Goal: Transaction & Acquisition: Purchase product/service

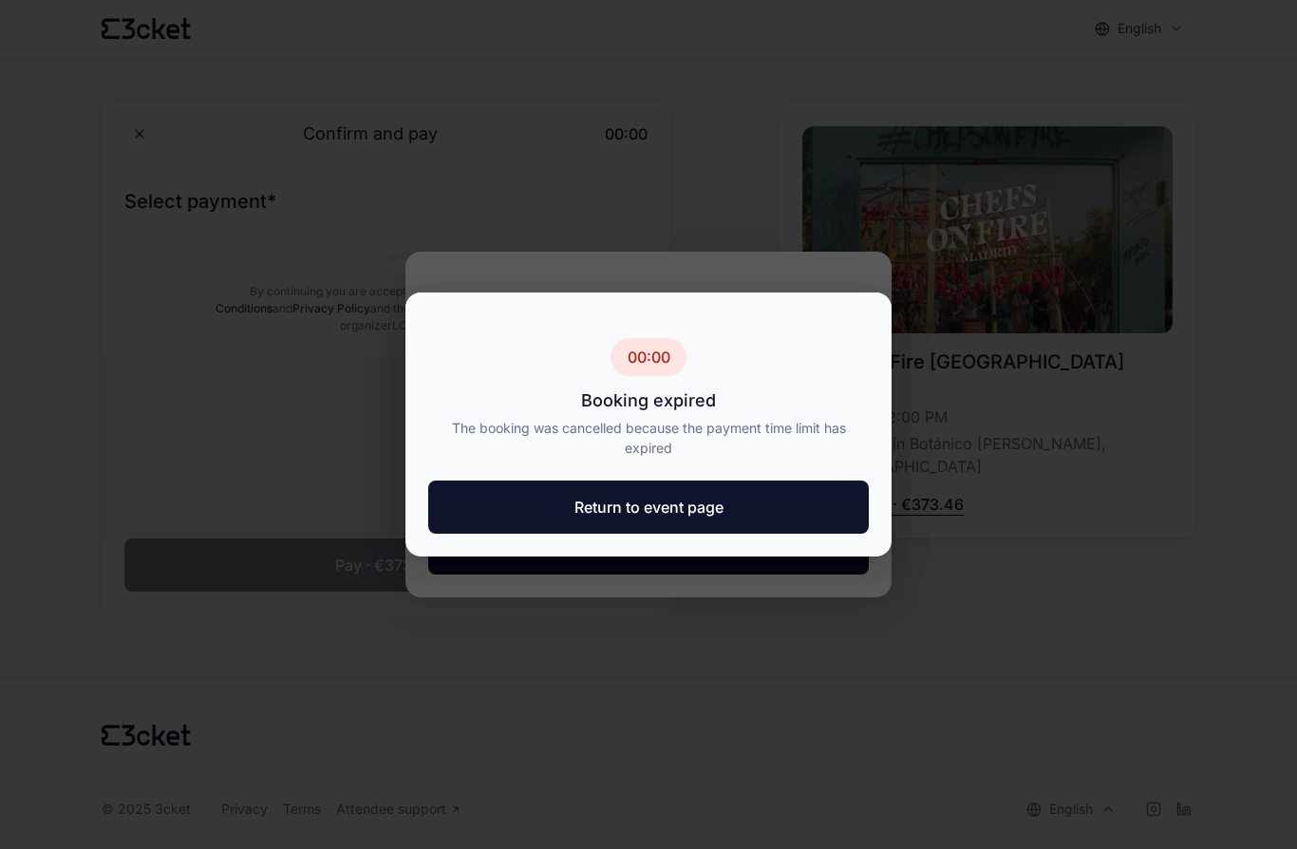
click at [834, 517] on button "Return to event page" at bounding box center [648, 507] width 441 height 53
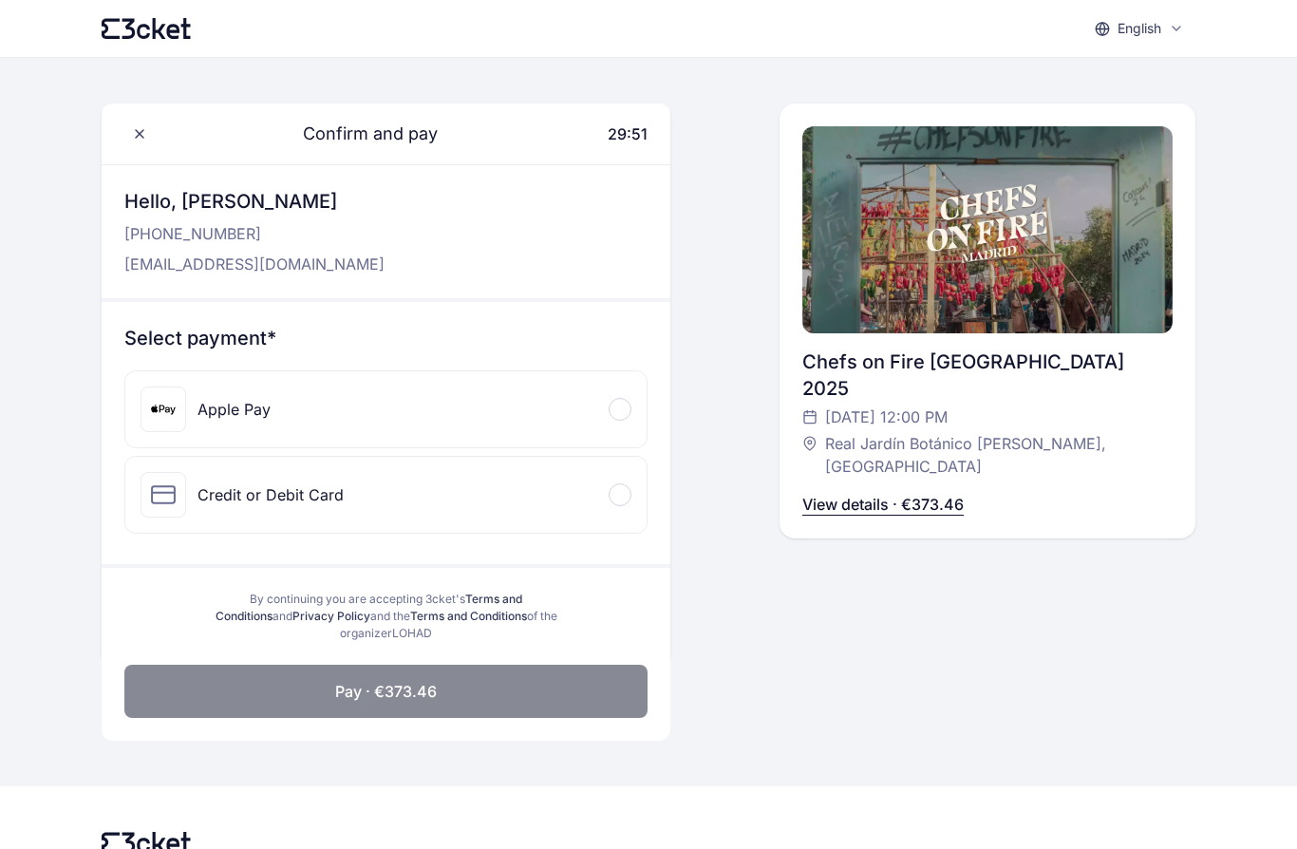
click at [605, 501] on div "Credit or Debit Card" at bounding box center [385, 495] width 521 height 76
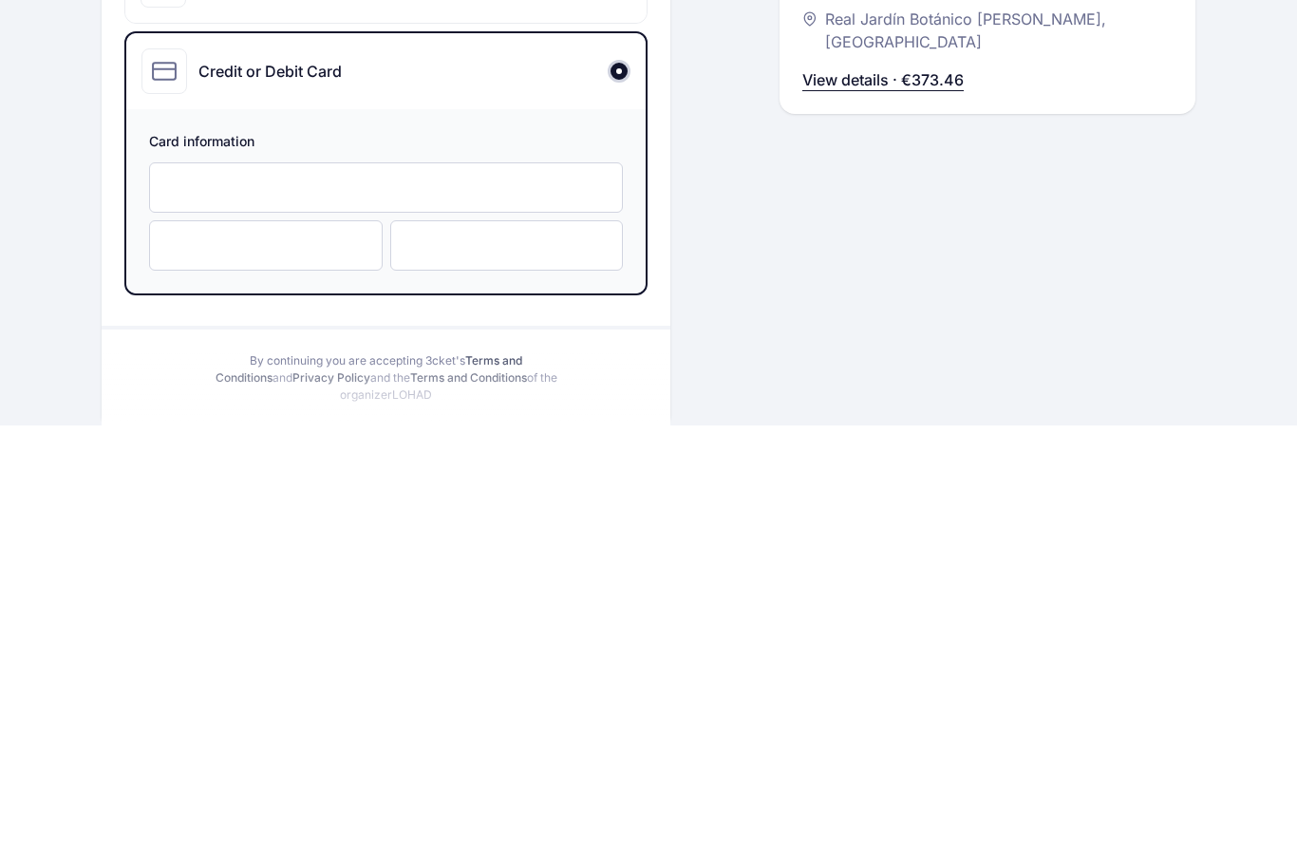
click at [534, 645] on div at bounding box center [507, 670] width 234 height 50
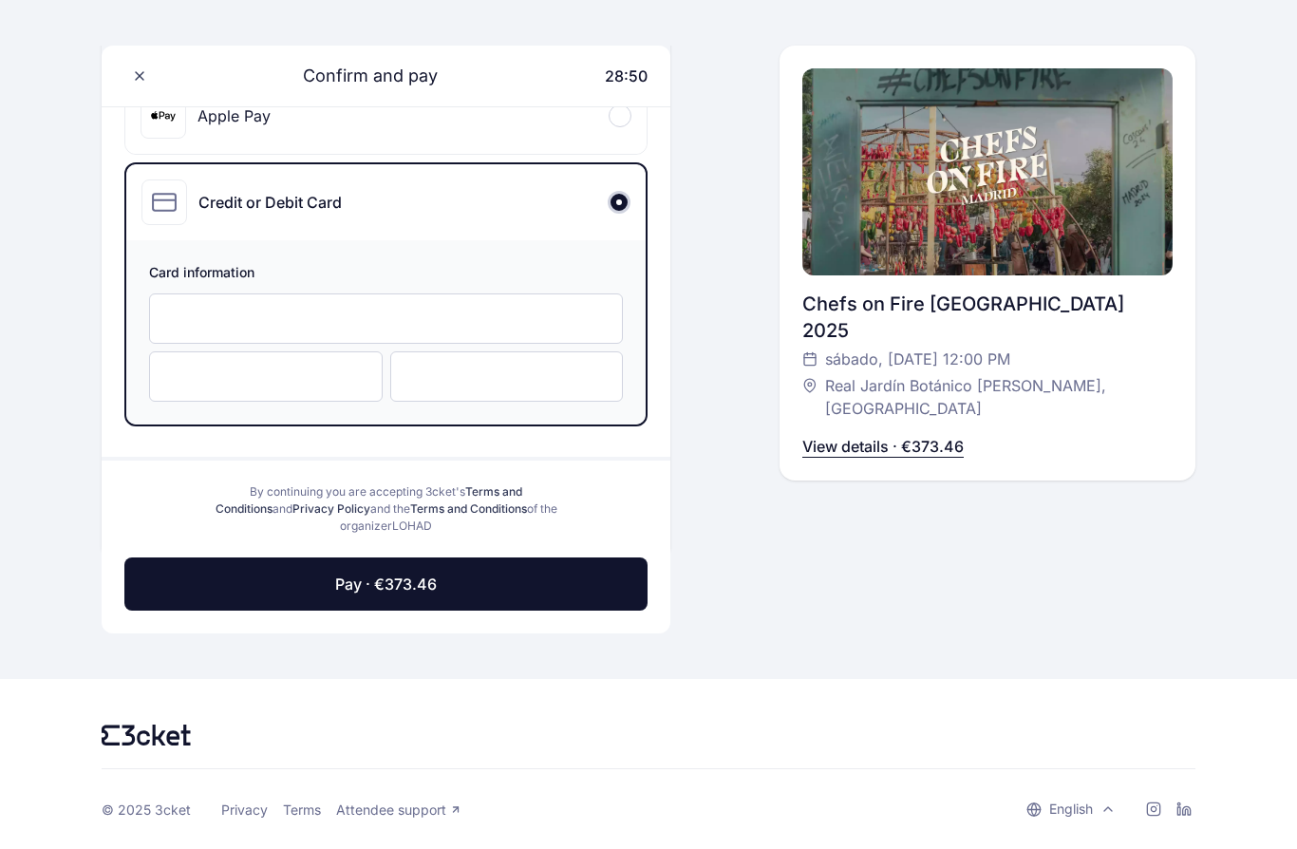
click at [516, 573] on button "Pay · €373.46" at bounding box center [385, 584] width 523 height 53
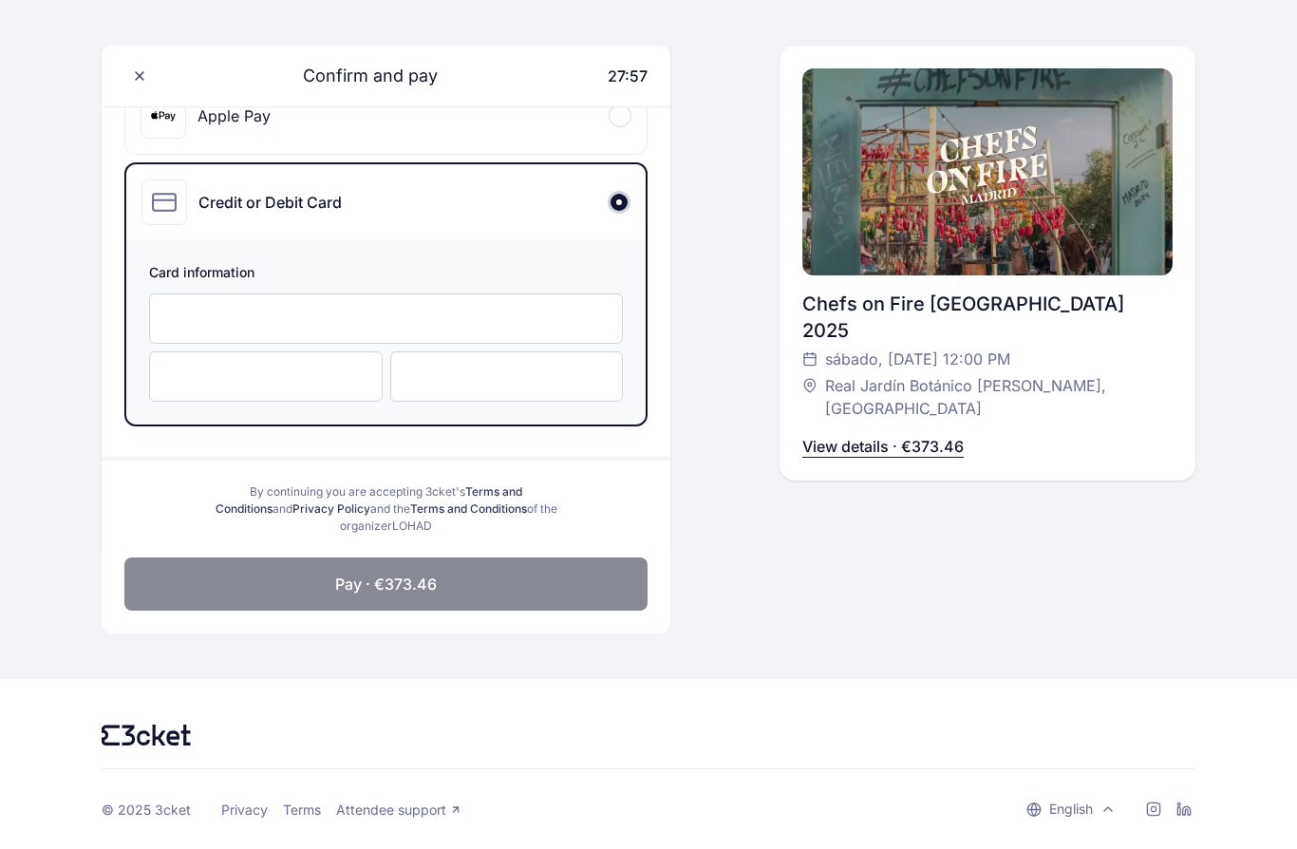
click at [305, 356] on div at bounding box center [266, 376] width 234 height 50
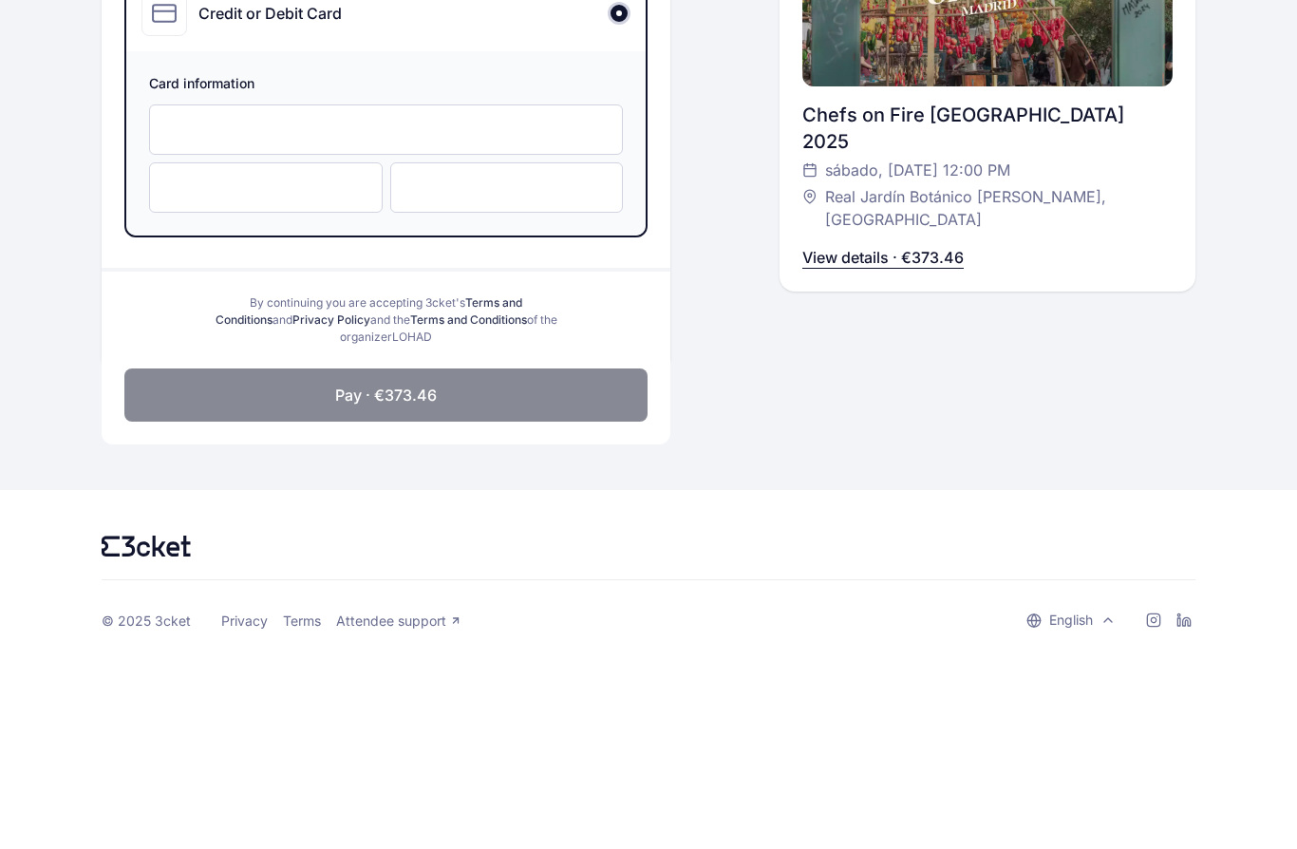
click at [512, 351] on div at bounding box center [507, 376] width 234 height 50
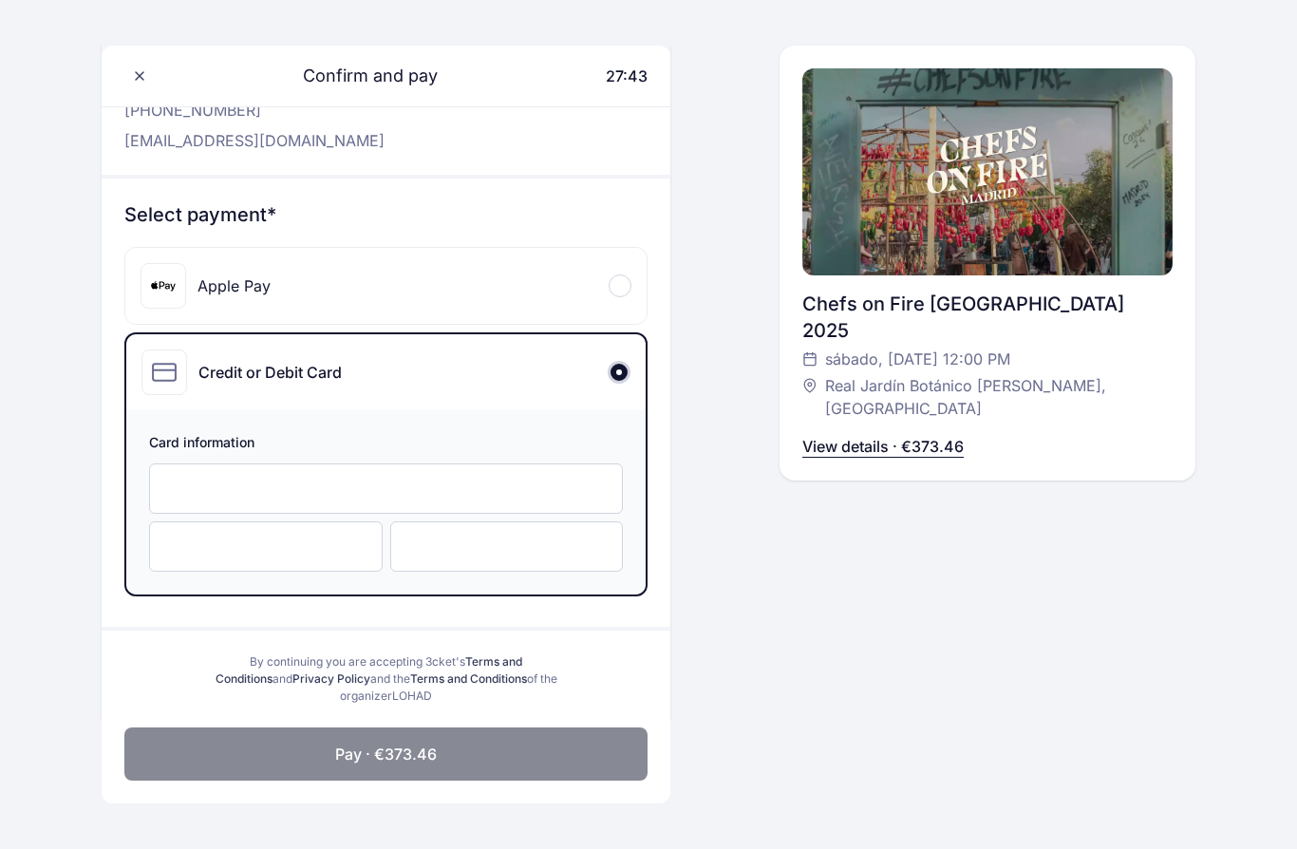
scroll to position [123, 0]
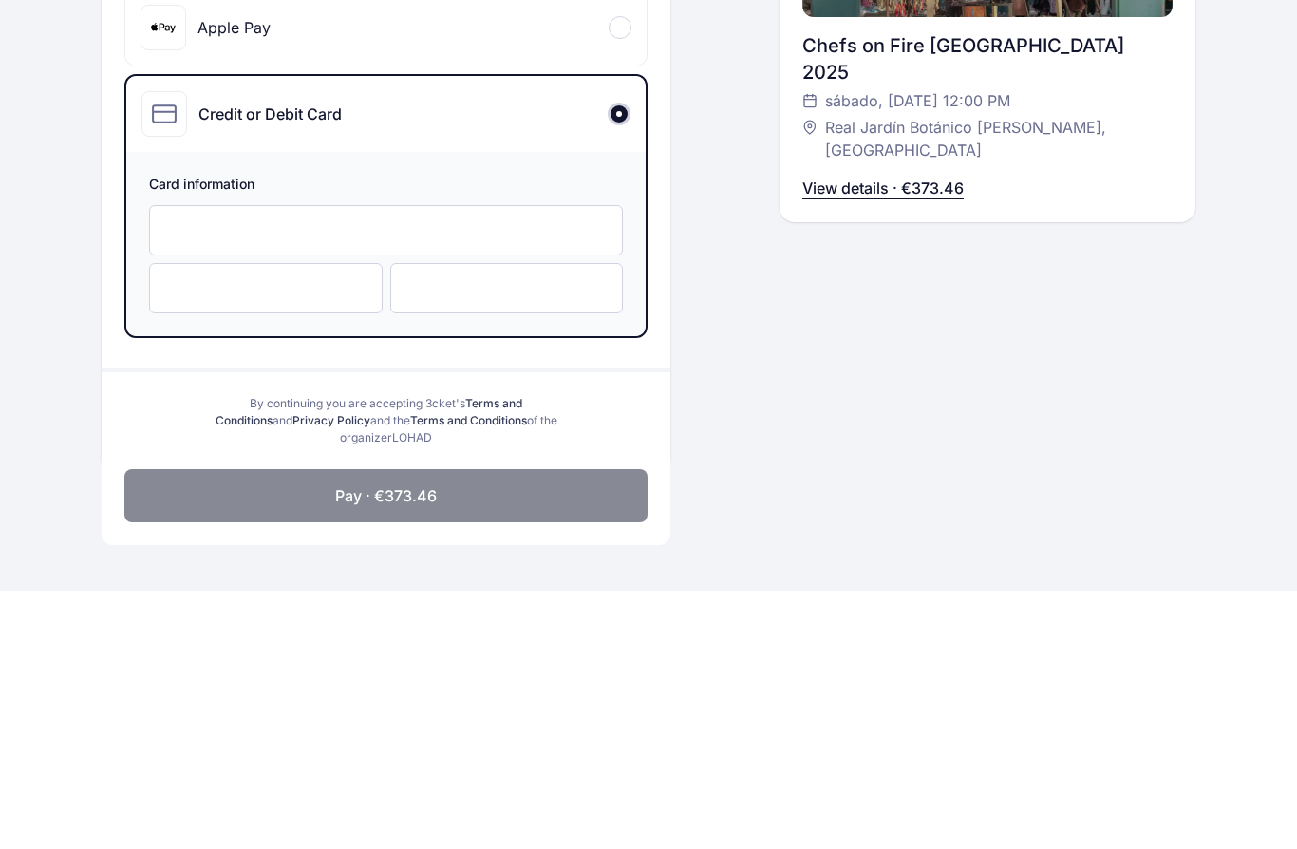
click at [276, 522] on div at bounding box center [266, 547] width 234 height 50
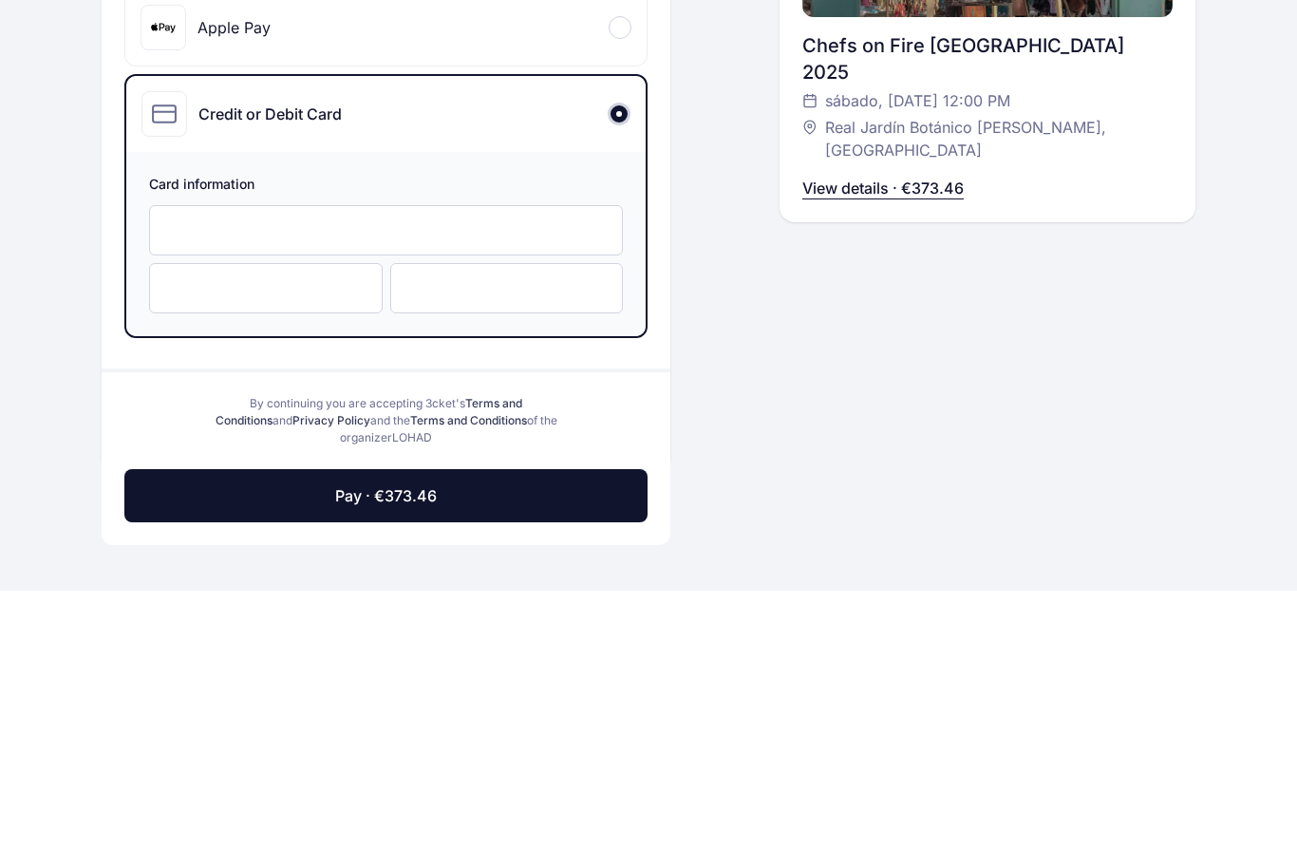
scroll to position [208, 0]
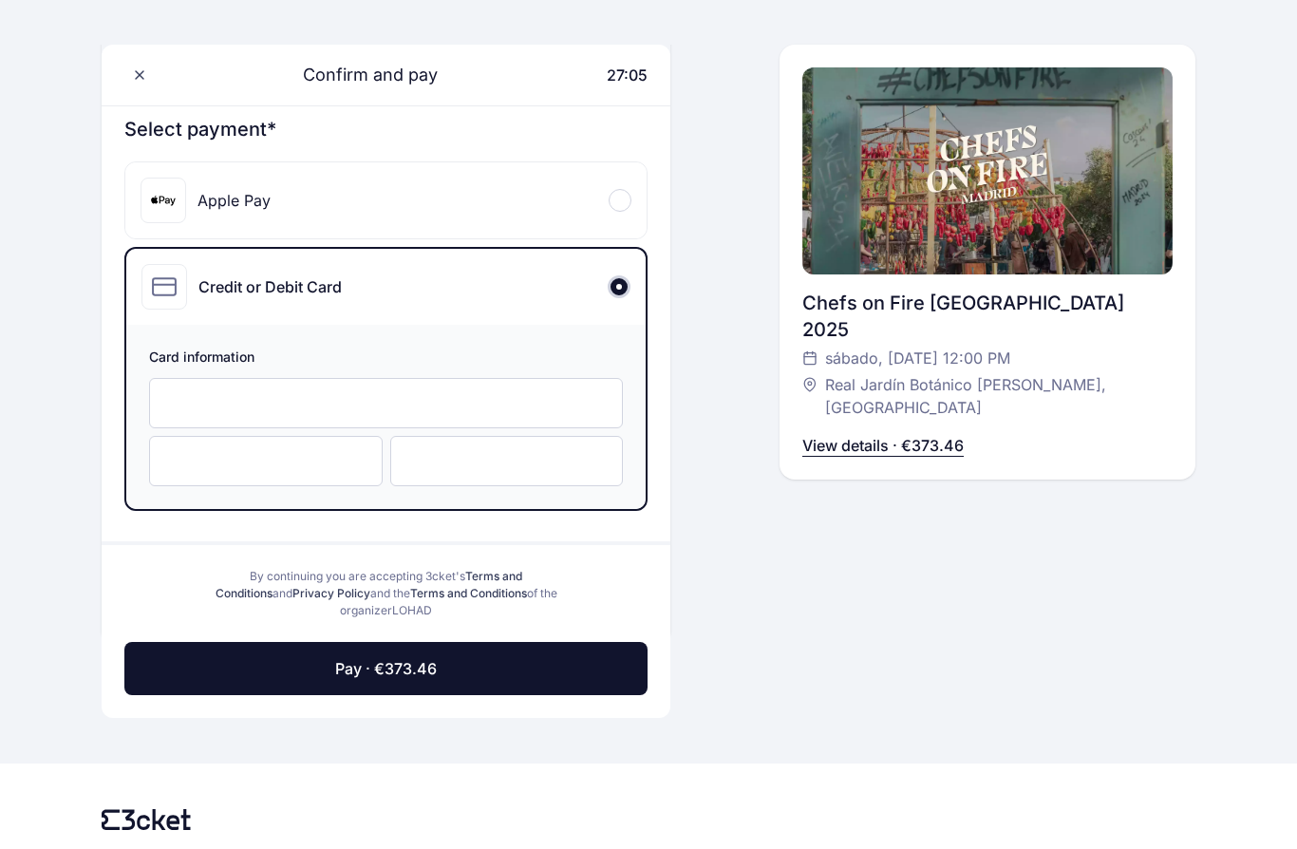
click at [483, 677] on button "Pay · €373.46" at bounding box center [385, 669] width 523 height 53
